Goal: Information Seeking & Learning: Learn about a topic

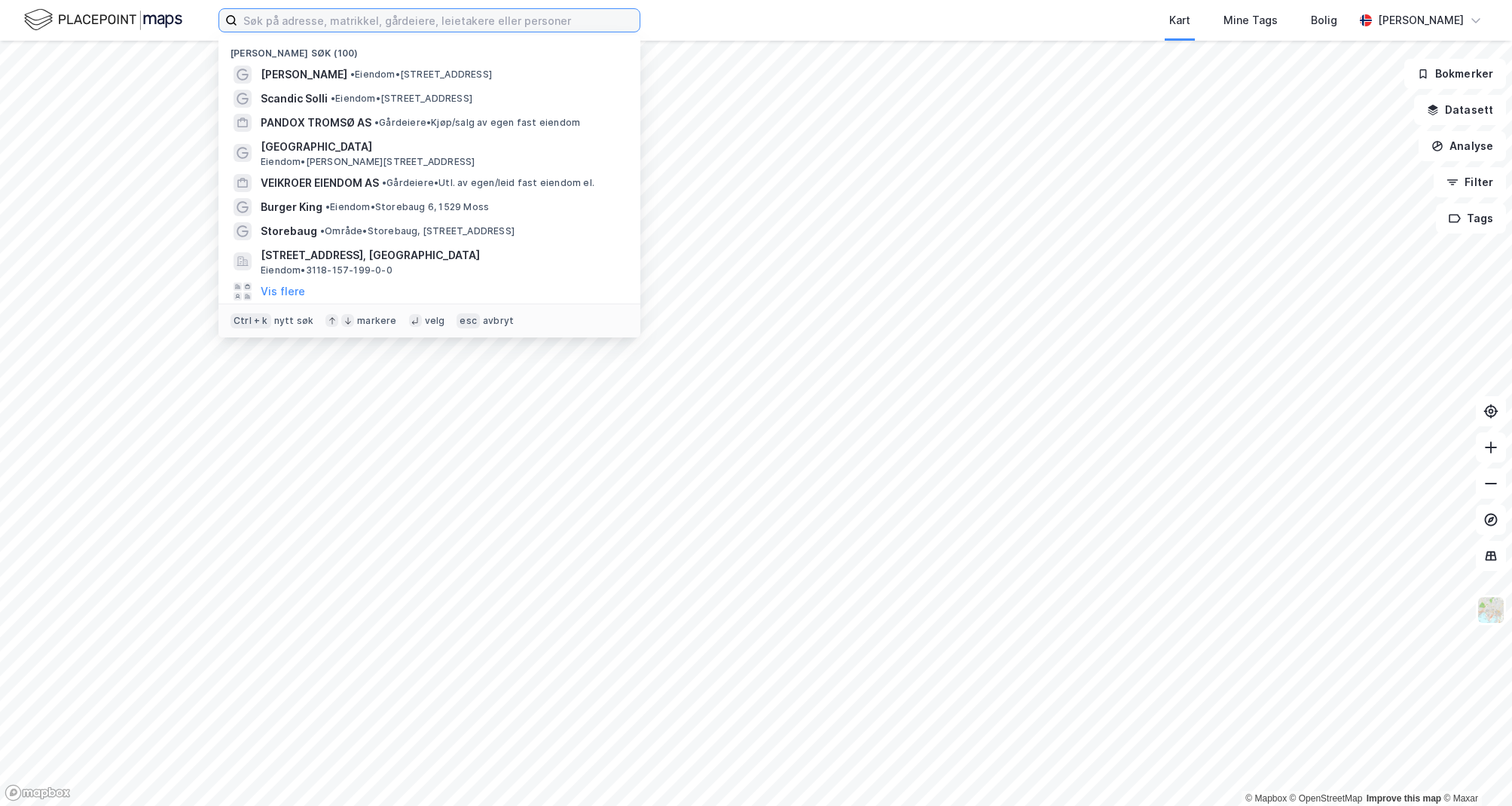
click at [493, 20] on input at bounding box center [439, 20] width 402 height 23
click at [558, 23] on input at bounding box center [439, 20] width 402 height 23
